Goal: Use online tool/utility: Utilize a website feature to perform a specific function

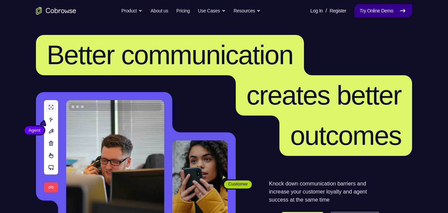
click at [398, 13] on link "Try Online Demo" at bounding box center [383, 10] width 58 height 13
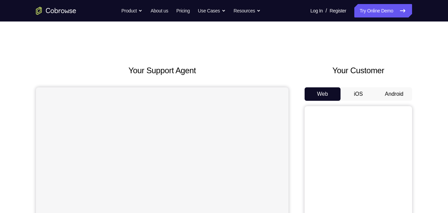
click at [400, 94] on button "Android" at bounding box center [394, 93] width 36 height 13
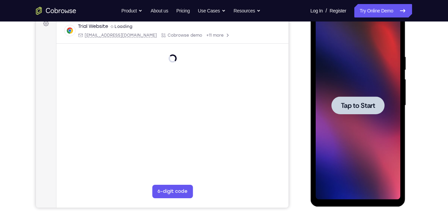
click at [383, 79] on div at bounding box center [357, 105] width 85 height 188
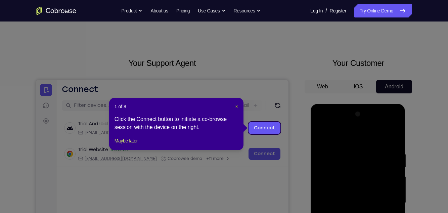
click at [236, 105] on span "×" at bounding box center [236, 106] width 3 height 5
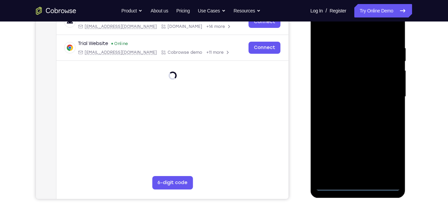
scroll to position [133, 0]
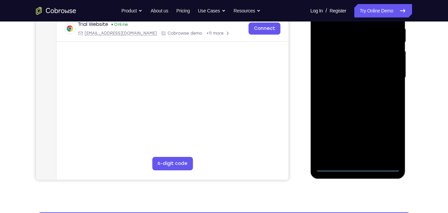
click at [357, 167] on div at bounding box center [357, 78] width 85 height 188
click at [387, 137] on div at bounding box center [357, 78] width 85 height 188
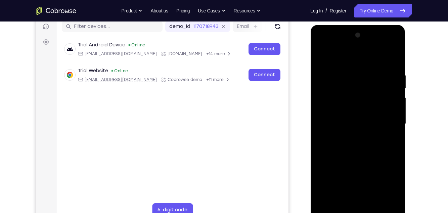
scroll to position [86, 0]
click at [357, 60] on div at bounding box center [357, 124] width 85 height 188
click at [383, 122] on div at bounding box center [357, 124] width 85 height 188
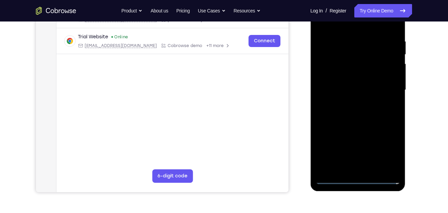
scroll to position [122, 0]
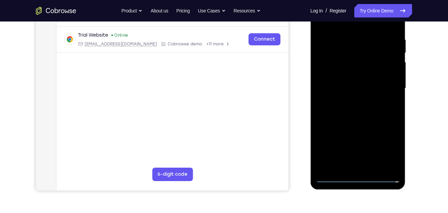
click at [352, 100] on div at bounding box center [357, 88] width 85 height 188
click at [375, 81] on div at bounding box center [357, 88] width 85 height 188
click at [346, 74] on div at bounding box center [357, 88] width 85 height 188
click at [368, 93] on div at bounding box center [357, 88] width 85 height 188
click at [367, 111] on div at bounding box center [357, 88] width 85 height 188
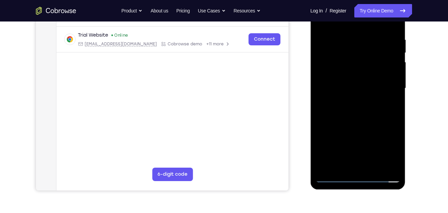
click at [375, 116] on div at bounding box center [357, 88] width 85 height 188
click at [350, 41] on div at bounding box center [357, 88] width 85 height 188
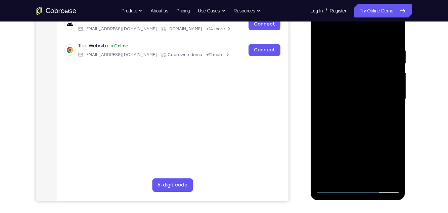
scroll to position [111, 0]
click at [347, 37] on div at bounding box center [357, 99] width 85 height 188
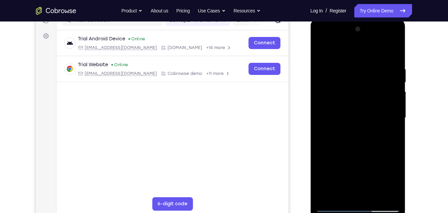
scroll to position [112, 0]
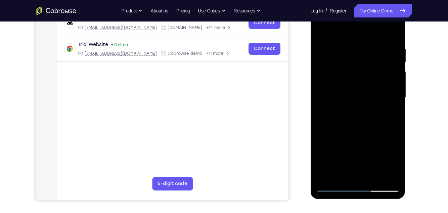
click at [373, 177] on div at bounding box center [357, 98] width 85 height 188
click at [375, 176] on div at bounding box center [357, 98] width 85 height 188
click at [360, 134] on div at bounding box center [357, 98] width 85 height 188
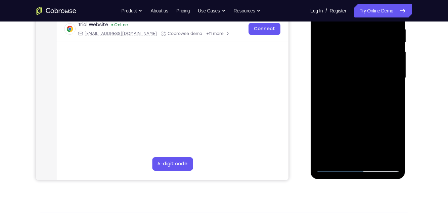
scroll to position [137, 0]
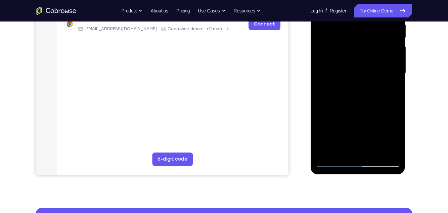
click at [372, 57] on div at bounding box center [357, 73] width 85 height 188
click at [390, 91] on div at bounding box center [357, 73] width 85 height 188
click at [335, 162] on div at bounding box center [357, 73] width 85 height 188
click at [332, 161] on div at bounding box center [357, 73] width 85 height 188
click at [333, 161] on div at bounding box center [357, 73] width 85 height 188
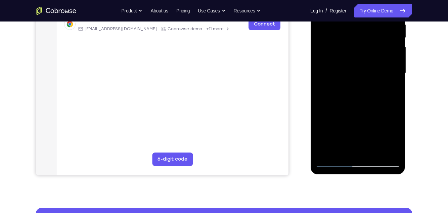
click at [328, 151] on div at bounding box center [357, 73] width 85 height 188
click at [398, 143] on div at bounding box center [357, 73] width 85 height 188
click at [395, 144] on div at bounding box center [357, 73] width 85 height 188
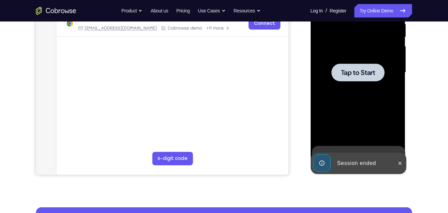
scroll to position [0, 0]
